Goal: Communication & Community: Answer question/provide support

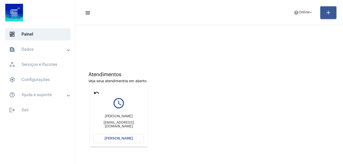
click at [133, 138] on button "[PERSON_NAME]" at bounding box center [118, 138] width 51 height 9
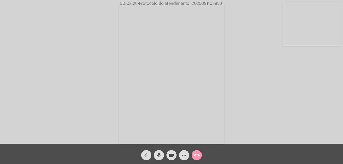
click at [161, 154] on mat-icon "mic" at bounding box center [159, 155] width 6 height 6
click at [173, 153] on mat-icon "videocam" at bounding box center [171, 155] width 6 height 6
click at [168, 154] on button "videocam_off" at bounding box center [171, 155] width 10 height 10
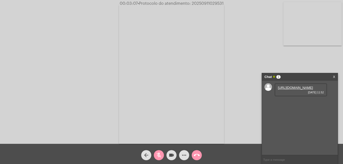
drag, startPoint x: 158, startPoint y: 155, endPoint x: 6, endPoint y: 109, distance: 158.7
click at [158, 154] on mat-icon "mic_off" at bounding box center [159, 155] width 6 height 6
click at [282, 90] on link "[URL][DOMAIN_NAME]" at bounding box center [295, 88] width 35 height 4
click at [158, 157] on mat-icon "mic" at bounding box center [159, 155] width 6 height 6
click at [173, 155] on mat-icon "videocam" at bounding box center [171, 155] width 6 height 6
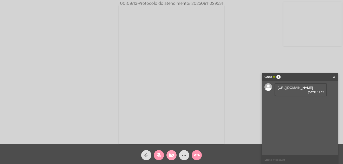
drag, startPoint x: 175, startPoint y: 155, endPoint x: 166, endPoint y: 158, distance: 9.8
click at [175, 155] on button "videocam_off" at bounding box center [171, 155] width 10 height 10
click at [160, 156] on mat-icon "mic_off" at bounding box center [159, 155] width 6 height 6
drag, startPoint x: 159, startPoint y: 151, endPoint x: 176, endPoint y: 156, distance: 17.9
click at [159, 151] on span "mic" at bounding box center [159, 155] width 6 height 10
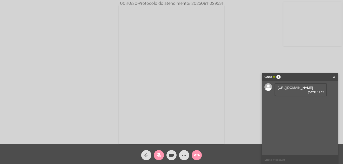
click at [176, 156] on button "videocam" at bounding box center [171, 155] width 10 height 10
drag, startPoint x: 167, startPoint y: 155, endPoint x: 160, endPoint y: 154, distance: 7.3
click at [168, 155] on button "videocam_off" at bounding box center [171, 155] width 10 height 10
click at [159, 154] on mat-icon "mic_off" at bounding box center [159, 155] width 6 height 6
click at [160, 156] on mat-icon "mic" at bounding box center [159, 155] width 6 height 6
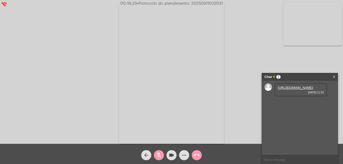
click at [170, 156] on mat-icon "videocam" at bounding box center [171, 155] width 6 height 6
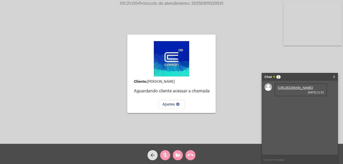
click at [181, 151] on div "videocam_off" at bounding box center [178, 154] width 13 height 13
click at [176, 154] on mat-icon "videocam" at bounding box center [178, 155] width 6 height 6
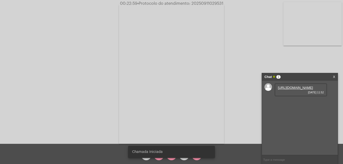
click at [173, 157] on snack-bar-container "Chamada Iniciada" at bounding box center [171, 152] width 87 height 12
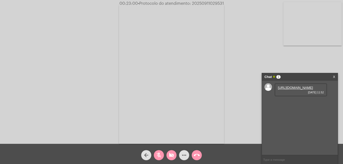
click at [172, 155] on mat-icon "videocam_off" at bounding box center [171, 155] width 6 height 6
click at [163, 156] on button "mic_off" at bounding box center [159, 155] width 10 height 10
click at [157, 159] on span "mic" at bounding box center [159, 155] width 6 height 10
click at [170, 153] on mat-icon "videocam" at bounding box center [171, 155] width 6 height 6
click at [171, 156] on mat-icon "videocam_off" at bounding box center [171, 155] width 6 height 6
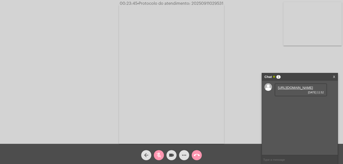
click at [157, 156] on mat-icon "mic_off" at bounding box center [159, 155] width 6 height 6
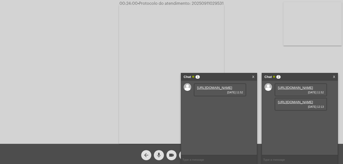
click at [158, 154] on mat-icon "mic" at bounding box center [159, 155] width 6 height 6
click at [158, 154] on mat-icon "mic_off" at bounding box center [159, 155] width 6 height 6
click at [155, 155] on button "mic" at bounding box center [159, 155] width 10 height 10
click at [168, 153] on button "videocam" at bounding box center [171, 155] width 10 height 10
click at [208, 90] on link "[URL][DOMAIN_NAME]" at bounding box center [214, 88] width 35 height 4
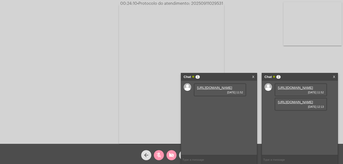
click at [171, 155] on mat-icon "videocam_off" at bounding box center [171, 155] width 6 height 6
click at [160, 156] on mat-icon "mic_off" at bounding box center [159, 155] width 6 height 6
click at [254, 77] on link "X" at bounding box center [253, 77] width 2 height 8
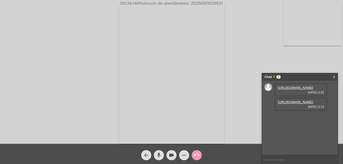
click at [335, 77] on div "Chat 2 X" at bounding box center [300, 77] width 76 height 8
click at [283, 104] on link "[URL][DOMAIN_NAME]" at bounding box center [295, 102] width 35 height 4
click at [158, 154] on mat-icon "mic" at bounding box center [159, 155] width 6 height 6
click at [172, 153] on mat-icon "videocam" at bounding box center [171, 155] width 6 height 6
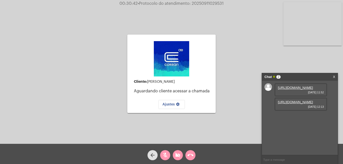
click at [175, 154] on button "videocam_off" at bounding box center [178, 155] width 10 height 10
click at [168, 157] on mat-icon "mic_off" at bounding box center [165, 155] width 6 height 6
drag, startPoint x: 164, startPoint y: 158, endPoint x: 118, endPoint y: 103, distance: 71.2
click at [164, 158] on mat-icon "mic" at bounding box center [165, 155] width 6 height 6
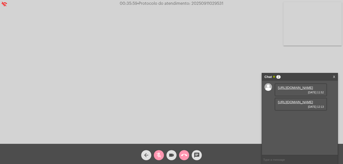
click at [162, 155] on mat-icon "mic_off" at bounding box center [159, 155] width 6 height 6
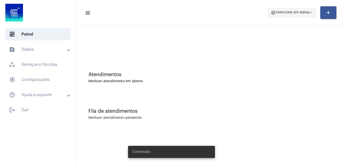
click at [301, 8] on span "help Selecione um status arrow_drop_down" at bounding box center [292, 12] width 42 height 9
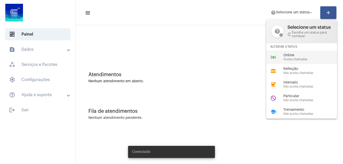
click at [291, 56] on span "Online" at bounding box center [312, 56] width 58 height 4
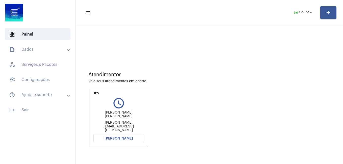
click at [96, 91] on mat-icon "undo" at bounding box center [96, 93] width 6 height 6
click at [92, 91] on mat-card "undo query_builder Claudio Romanoski Edilceromanoski@gmail.com Abrir Chamada" at bounding box center [119, 117] width 58 height 59
click at [98, 91] on mat-icon "undo" at bounding box center [96, 93] width 6 height 6
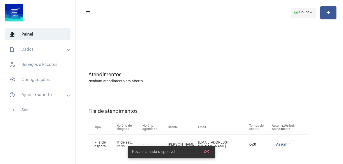
click at [307, 10] on span "online_prediction Online arrow_drop_down" at bounding box center [303, 12] width 19 height 9
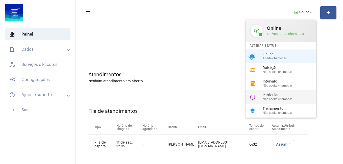
click at [278, 99] on span "Não aceita chamadas" at bounding box center [292, 99] width 58 height 3
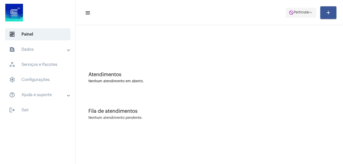
click at [309, 14] on mat-icon "arrow_drop_down" at bounding box center [311, 12] width 5 height 5
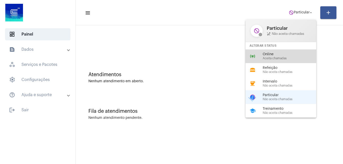
click at [273, 54] on span "Online" at bounding box center [292, 55] width 58 height 4
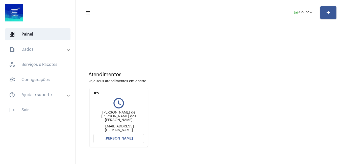
click at [126, 139] on span "[PERSON_NAME]" at bounding box center [119, 139] width 28 height 4
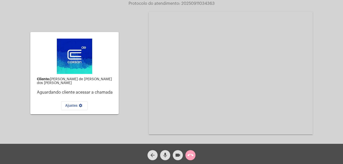
click at [188, 153] on mat-icon "call_end" at bounding box center [190, 155] width 6 height 6
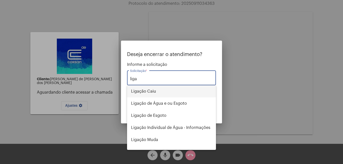
click at [147, 93] on span "Ligação Caiu" at bounding box center [171, 91] width 81 height 12
type input "Ligação Caiu"
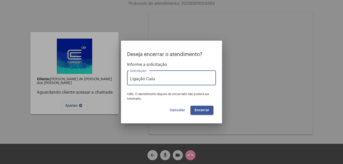
drag, startPoint x: 207, startPoint y: 111, endPoint x: 213, endPoint y: 112, distance: 6.6
click at [207, 111] on span "Encerrar" at bounding box center [202, 111] width 15 height 4
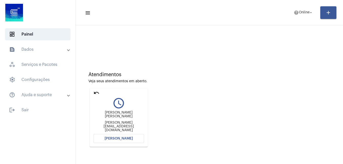
click at [123, 139] on span "[PERSON_NAME]" at bounding box center [119, 139] width 28 height 4
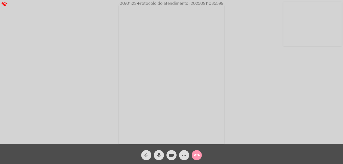
click at [159, 152] on mat-icon "mic" at bounding box center [159, 155] width 6 height 6
click at [171, 154] on mat-icon "videocam" at bounding box center [171, 155] width 6 height 6
click at [171, 153] on mat-icon "videocam_off" at bounding box center [171, 155] width 6 height 6
click at [161, 156] on mat-icon "mic_off" at bounding box center [159, 155] width 6 height 6
click at [196, 156] on mat-icon "call_end" at bounding box center [197, 155] width 6 height 6
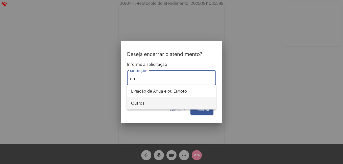
click at [157, 104] on span "Outros" at bounding box center [171, 104] width 81 height 12
type input "Outros"
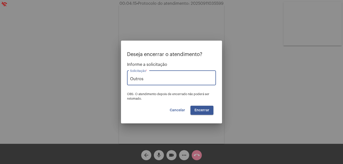
click at [201, 111] on span "Encerrar" at bounding box center [202, 111] width 15 height 4
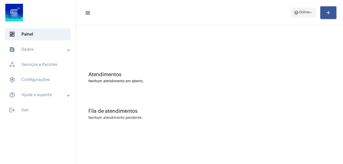
click at [296, 14] on mat-icon "help" at bounding box center [296, 12] width 5 height 5
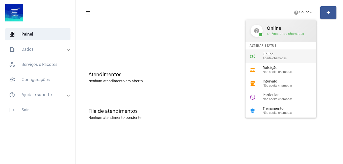
click at [300, 55] on span "Online" at bounding box center [292, 55] width 58 height 4
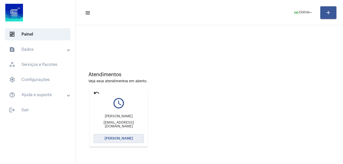
click at [119, 138] on span "[PERSON_NAME]" at bounding box center [119, 139] width 28 height 4
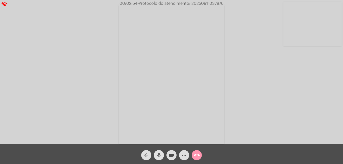
click at [159, 156] on mat-icon "mic" at bounding box center [159, 155] width 6 height 6
click at [171, 158] on mat-icon "videocam" at bounding box center [171, 155] width 6 height 6
click at [170, 154] on mat-icon "videocam_off" at bounding box center [171, 155] width 6 height 6
click at [160, 155] on mat-icon "mic_off" at bounding box center [159, 155] width 6 height 6
click at [156, 153] on mat-icon "mic" at bounding box center [159, 155] width 6 height 6
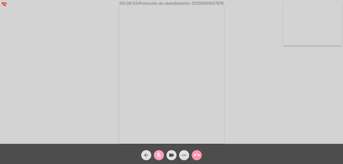
click at [161, 155] on mat-icon "mic_off" at bounding box center [159, 155] width 6 height 6
click at [161, 155] on mat-icon "mic" at bounding box center [159, 155] width 6 height 6
click at [155, 155] on button "mic_off" at bounding box center [159, 155] width 10 height 10
click at [158, 153] on mat-icon "mic" at bounding box center [159, 155] width 6 height 6
click at [158, 154] on mat-icon "mic_off" at bounding box center [159, 155] width 6 height 6
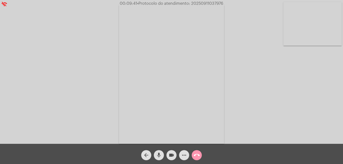
click at [158, 154] on mat-icon "mic" at bounding box center [159, 155] width 6 height 6
click at [157, 156] on mat-icon "mic_off" at bounding box center [159, 155] width 6 height 6
click at [161, 158] on mat-icon "mic" at bounding box center [159, 155] width 6 height 6
click at [171, 156] on mat-icon "videocam" at bounding box center [171, 155] width 6 height 6
click at [171, 155] on mat-icon "videocam_off" at bounding box center [171, 155] width 6 height 6
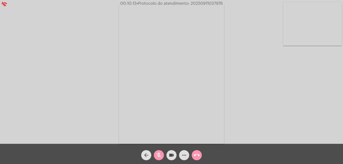
click at [161, 156] on mat-icon "mic_off" at bounding box center [159, 155] width 6 height 6
click at [162, 156] on mat-icon "mic" at bounding box center [159, 155] width 6 height 6
click at [170, 156] on mat-icon "videocam" at bounding box center [171, 155] width 6 height 6
click at [171, 155] on mat-icon "videocam_off" at bounding box center [171, 155] width 6 height 6
click at [160, 156] on mat-icon "mic_off" at bounding box center [159, 155] width 6 height 6
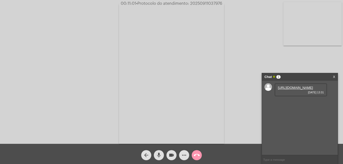
click at [304, 90] on link "https://neft-transfer-bucket.s3.amazonaws.com/temp-b300e8dc-9ce4-25d9-ebe2-85a6…" at bounding box center [295, 88] width 35 height 4
click at [159, 155] on mat-icon "mic" at bounding box center [159, 155] width 6 height 6
click at [172, 157] on mat-icon "videocam" at bounding box center [171, 155] width 6 height 6
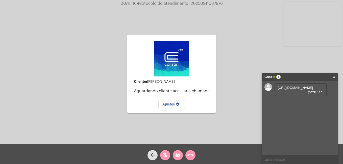
click at [178, 157] on mat-icon "videocam_off" at bounding box center [178, 155] width 6 height 6
click at [164, 156] on mat-icon "mic_off" at bounding box center [165, 155] width 6 height 6
click at [190, 157] on mat-icon "call_end" at bounding box center [190, 155] width 6 height 6
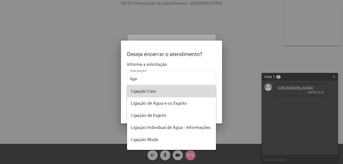
click at [172, 90] on span "Ligação Caiu" at bounding box center [171, 91] width 81 height 12
type input "Ligação Caiu"
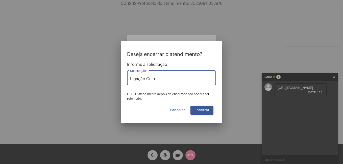
click at [201, 108] on button "Encerrar" at bounding box center [201, 110] width 23 height 9
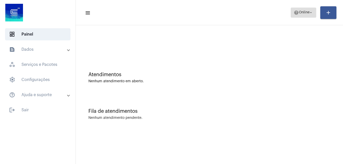
click at [305, 17] on span "help Online arrow_drop_down" at bounding box center [303, 12] width 19 height 9
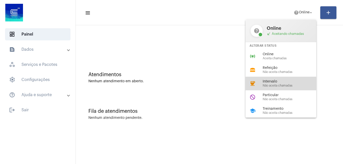
click at [285, 85] on span "Não aceita chamadas" at bounding box center [292, 85] width 58 height 3
